Goal: Find specific page/section: Find specific page/section

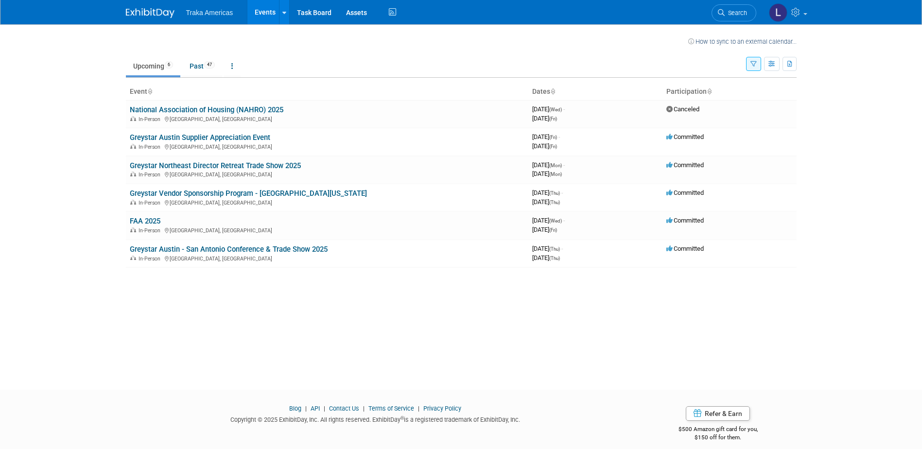
click at [864, 230] on body "Traka Americas Events Recently Viewed Events: Greystar Northeast Director Retre…" at bounding box center [461, 224] width 922 height 449
click at [749, 66] on button "button" at bounding box center [753, 64] width 15 height 14
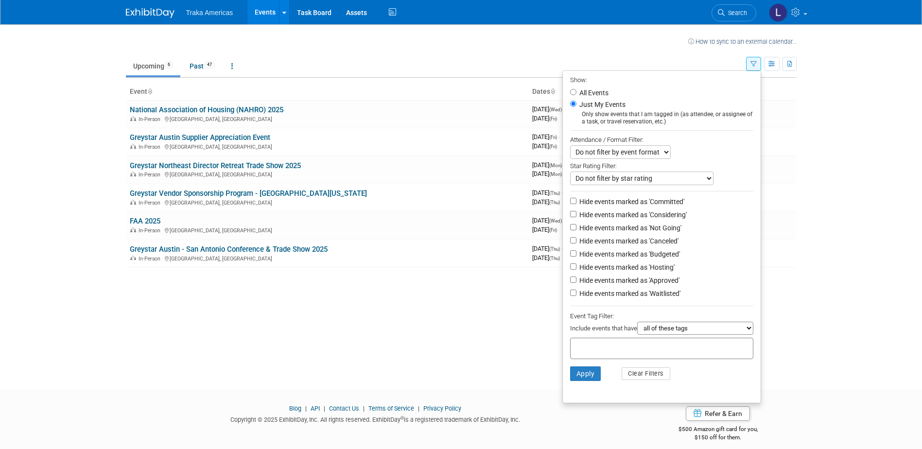
click at [594, 95] on label "All Events" at bounding box center [593, 92] width 31 height 7
click at [577, 95] on input "All Events" at bounding box center [573, 92] width 6 height 6
radio input "true"
click at [588, 376] on button "Apply" at bounding box center [585, 374] width 31 height 15
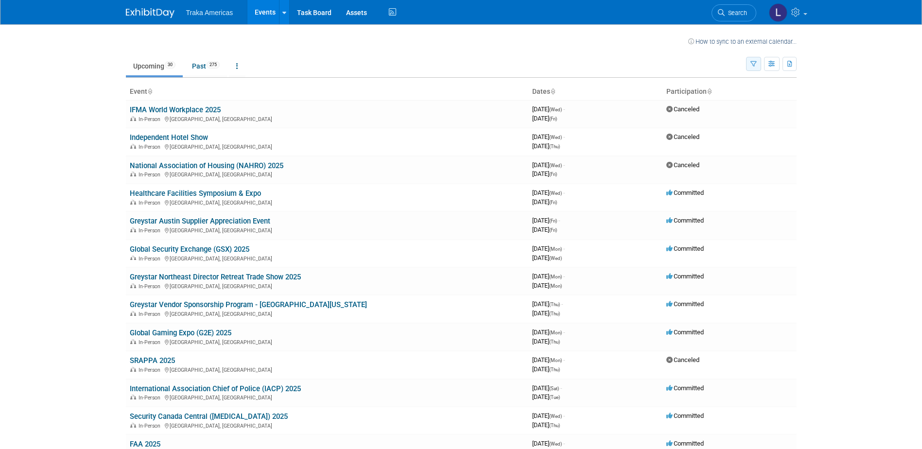
click at [753, 66] on icon "button" at bounding box center [754, 64] width 6 height 6
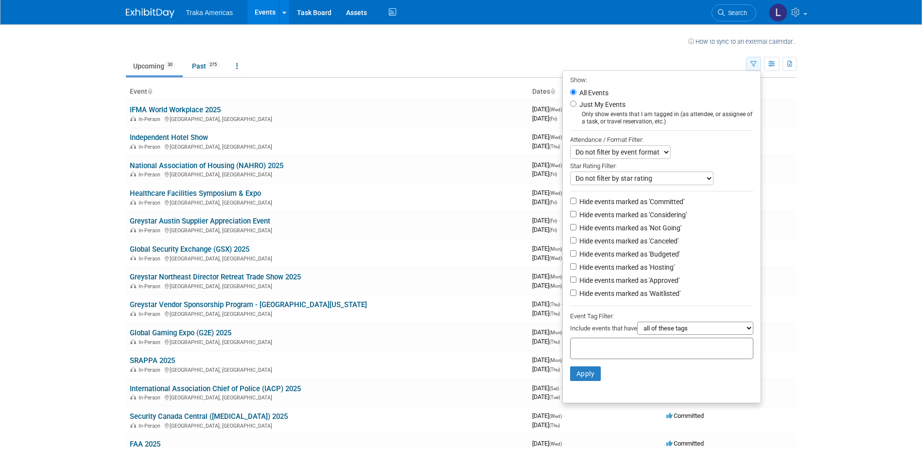
click at [749, 63] on button "button" at bounding box center [753, 64] width 15 height 14
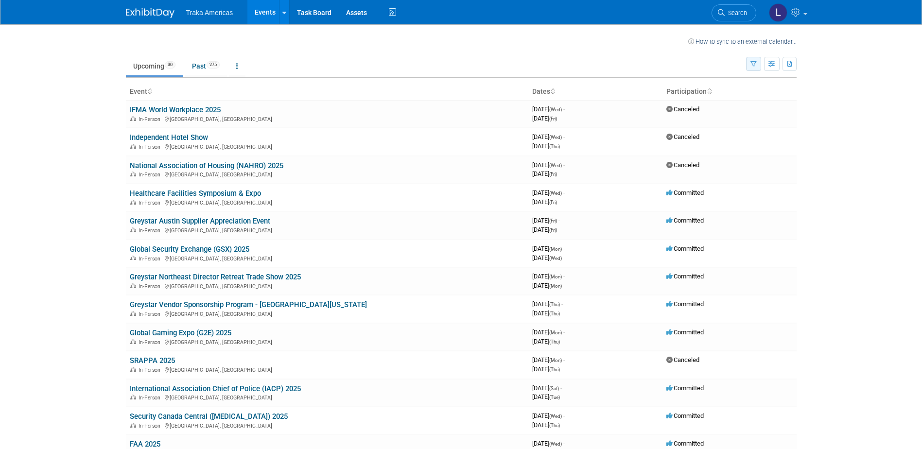
click at [752, 63] on icon "button" at bounding box center [754, 64] width 6 height 6
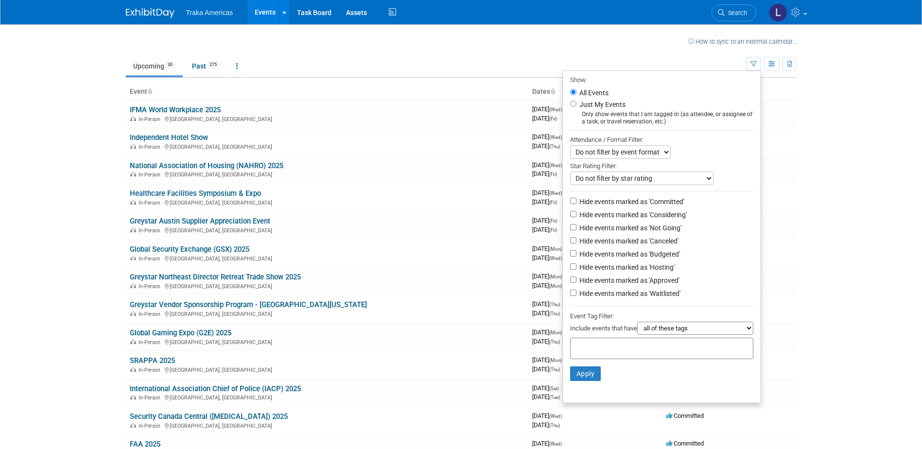
click at [603, 104] on label "Just My Events" at bounding box center [602, 105] width 48 height 10
click at [577, 104] on input "Just My Events" at bounding box center [573, 104] width 6 height 6
radio input "true"
click at [586, 378] on button "Apply" at bounding box center [585, 374] width 31 height 15
